Goal: Information Seeking & Learning: Learn about a topic

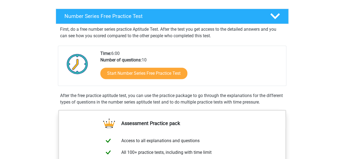
scroll to position [82, 0]
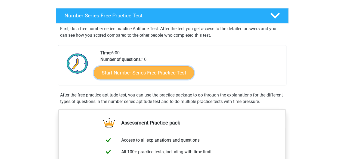
click at [157, 72] on link "Start Number Series Free Practice Test" at bounding box center [144, 72] width 100 height 13
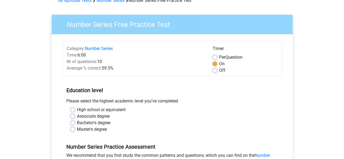
scroll to position [82, 0]
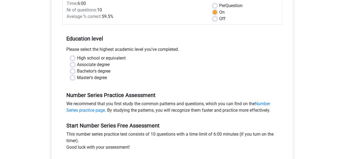
click at [94, 58] on label "High school or equivalent" at bounding box center [101, 58] width 49 height 7
click at [75, 58] on input "High school or equivalent" at bounding box center [73, 57] width 4 height 5
radio input "true"
click at [87, 77] on label "Master's degree" at bounding box center [92, 78] width 30 height 7
click at [75, 77] on input "Master's degree" at bounding box center [73, 77] width 4 height 5
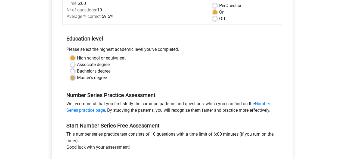
radio input "true"
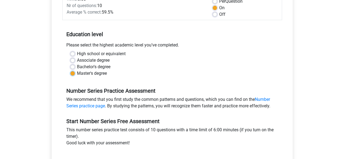
scroll to position [109, 0]
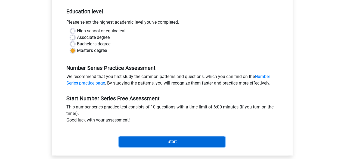
click at [170, 145] on input "Start" at bounding box center [172, 142] width 106 height 10
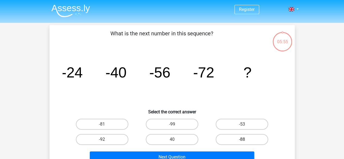
click at [257, 141] on label "-88" at bounding box center [242, 139] width 53 height 11
click at [246, 141] on input "-88" at bounding box center [244, 142] width 4 height 4
radio input "true"
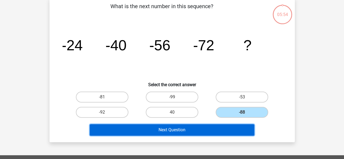
click at [183, 130] on button "Next Question" at bounding box center [172, 129] width 165 height 11
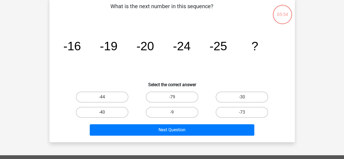
scroll to position [25, 0]
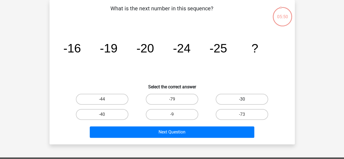
click at [234, 99] on label "-30" at bounding box center [242, 99] width 53 height 11
click at [242, 99] on input "-30" at bounding box center [244, 101] width 4 height 4
radio input "true"
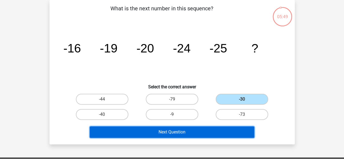
click at [217, 135] on button "Next Question" at bounding box center [172, 132] width 165 height 11
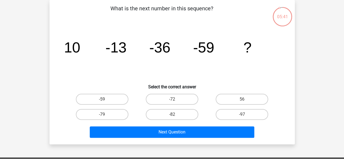
click at [174, 100] on input "-72" at bounding box center [174, 101] width 4 height 4
radio input "true"
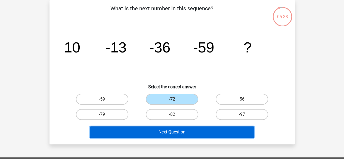
click at [195, 134] on button "Next Question" at bounding box center [172, 132] width 165 height 11
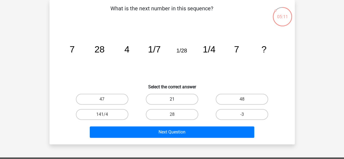
click at [173, 98] on label "21" at bounding box center [172, 99] width 53 height 11
click at [173, 99] on input "21" at bounding box center [174, 101] width 4 height 4
radio input "true"
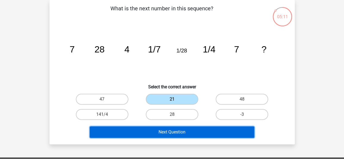
click at [188, 133] on button "Next Question" at bounding box center [172, 132] width 165 height 11
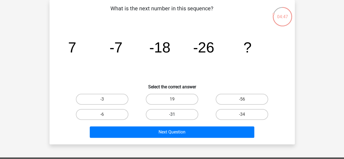
click at [176, 112] on label "-31" at bounding box center [172, 114] width 53 height 11
click at [176, 115] on input "-31" at bounding box center [174, 117] width 4 height 4
radio input "true"
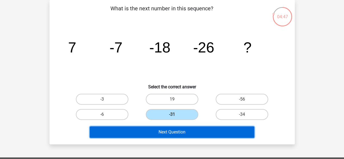
click at [181, 134] on button "Next Question" at bounding box center [172, 132] width 165 height 11
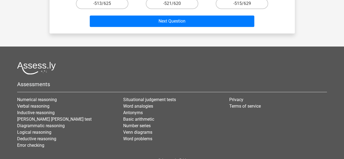
scroll to position [27, 0]
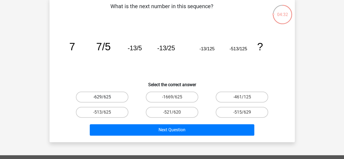
click at [115, 96] on label "-629/625" at bounding box center [102, 97] width 53 height 11
click at [106, 97] on input "-629/625" at bounding box center [104, 99] width 4 height 4
radio input "true"
click at [234, 98] on label "-461/125" at bounding box center [242, 97] width 53 height 11
click at [242, 98] on input "-461/125" at bounding box center [244, 99] width 4 height 4
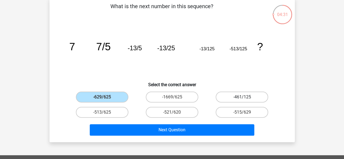
radio input "true"
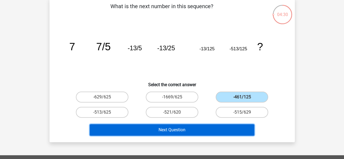
click at [194, 130] on button "Next Question" at bounding box center [172, 129] width 165 height 11
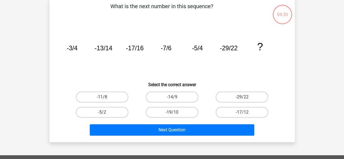
scroll to position [25, 0]
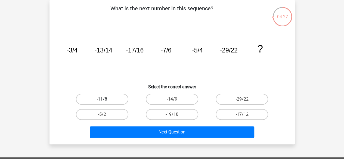
click at [101, 102] on label "-11/8" at bounding box center [102, 99] width 53 height 11
click at [102, 102] on input "-11/8" at bounding box center [104, 101] width 4 height 4
radio input "true"
click at [109, 114] on label "-5/2" at bounding box center [102, 114] width 53 height 11
click at [106, 115] on input "-5/2" at bounding box center [104, 117] width 4 height 4
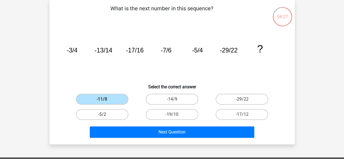
radio input "true"
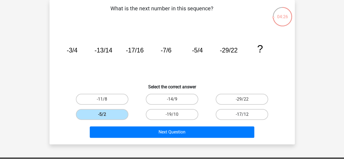
click at [236, 118] on label "-17/12" at bounding box center [242, 114] width 53 height 11
click at [242, 118] on input "-17/12" at bounding box center [244, 117] width 4 height 4
radio input "true"
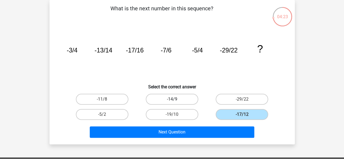
click at [177, 101] on label "-14/9" at bounding box center [172, 99] width 53 height 11
click at [176, 101] on input "-14/9" at bounding box center [174, 101] width 4 height 4
radio input "true"
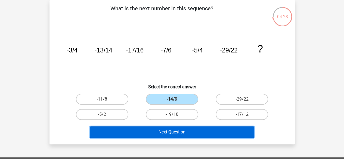
click at [178, 137] on button "Next Question" at bounding box center [172, 132] width 165 height 11
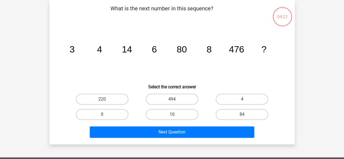
click at [182, 133] on button "Next Question" at bounding box center [172, 132] width 165 height 11
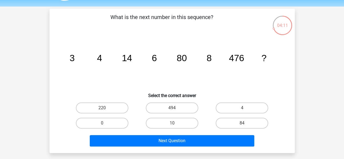
scroll to position [0, 0]
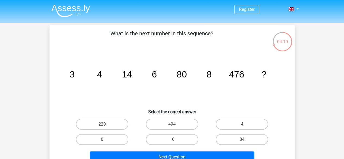
click at [60, 134] on div "220 494 4 0 10" at bounding box center [172, 132] width 228 height 30
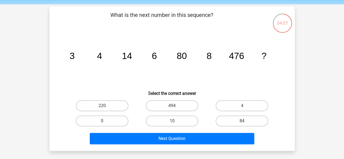
scroll to position [27, 0]
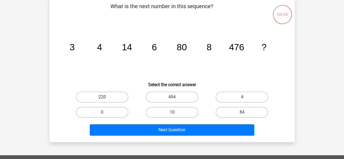
click at [101, 98] on label "220" at bounding box center [102, 97] width 53 height 11
click at [102, 98] on input "220" at bounding box center [104, 99] width 4 height 4
radio input "true"
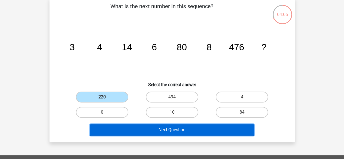
click at [149, 129] on button "Next Question" at bounding box center [172, 129] width 165 height 11
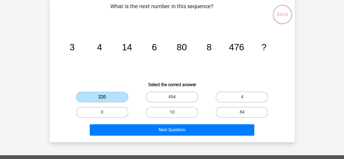
click at [114, 102] on label "220" at bounding box center [102, 97] width 53 height 11
click at [106, 101] on input "220" at bounding box center [104, 99] width 4 height 4
click at [232, 109] on label "84" at bounding box center [242, 112] width 53 height 11
click at [242, 112] on input "84" at bounding box center [244, 114] width 4 height 4
radio input "true"
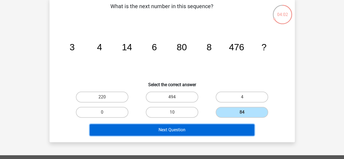
click at [186, 132] on button "Next Question" at bounding box center [172, 129] width 165 height 11
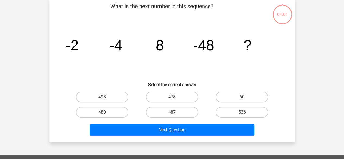
scroll to position [25, 0]
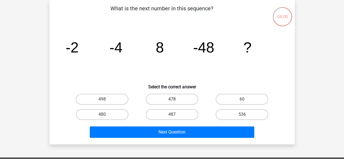
click at [178, 99] on label "478" at bounding box center [172, 99] width 53 height 11
click at [176, 99] on input "478" at bounding box center [174, 101] width 4 height 4
radio input "true"
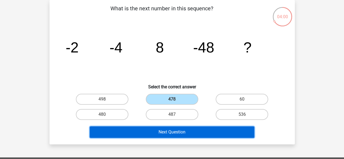
click at [175, 134] on button "Next Question" at bounding box center [172, 132] width 165 height 11
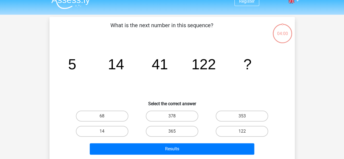
scroll to position [0, 0]
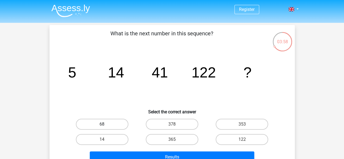
click at [109, 124] on label "68" at bounding box center [102, 124] width 53 height 11
click at [106, 124] on input "68" at bounding box center [104, 126] width 4 height 4
radio input "true"
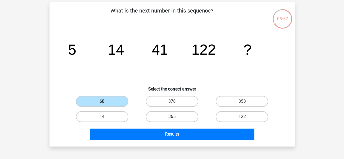
scroll to position [54, 0]
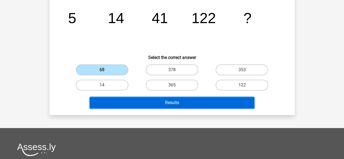
click at [161, 107] on button "Results" at bounding box center [172, 102] width 165 height 11
